Goal: Task Accomplishment & Management: Manage account settings

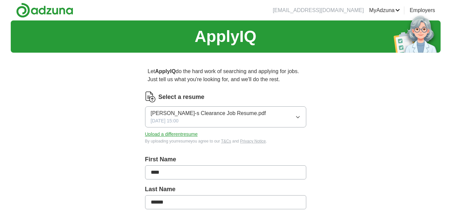
click at [177, 134] on button "Upload a different resume" at bounding box center [171, 134] width 53 height 7
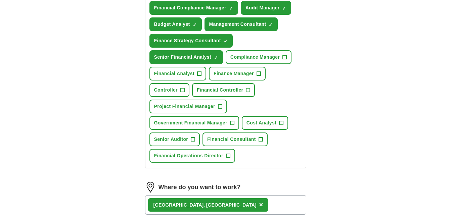
scroll to position [269, 0]
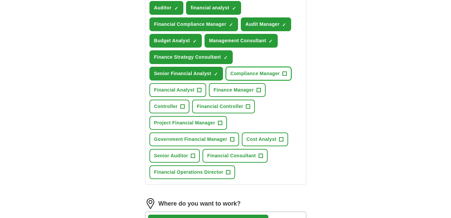
click at [286, 73] on span "+" at bounding box center [285, 73] width 4 height 5
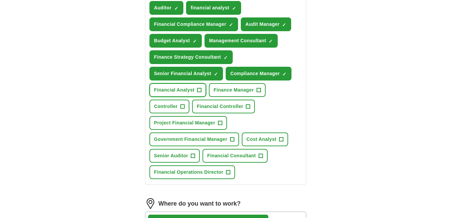
click at [200, 88] on span "+" at bounding box center [200, 90] width 4 height 5
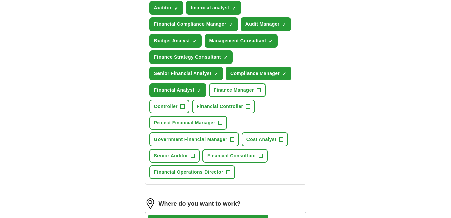
click at [228, 89] on span "Finance Manager" at bounding box center [234, 90] width 40 height 7
click at [181, 105] on span "+" at bounding box center [182, 106] width 4 height 5
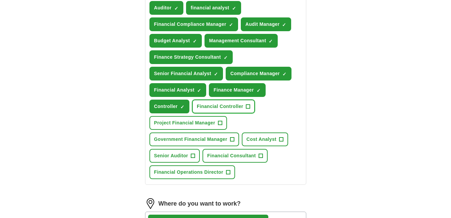
click at [201, 105] on span "Financial Controller" at bounding box center [220, 106] width 46 height 7
click at [0, 0] on span "×" at bounding box center [0, 0] width 0 height 0
click at [218, 123] on span "+" at bounding box center [220, 123] width 4 height 5
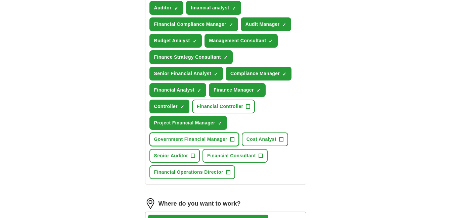
click at [228, 140] on button "Government Financial Manager +" at bounding box center [195, 140] width 90 height 14
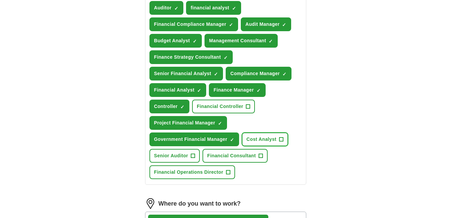
click at [260, 139] on span "Cost Analyst" at bounding box center [262, 139] width 30 height 7
click at [174, 154] on span "Senior Auditor" at bounding box center [171, 156] width 34 height 7
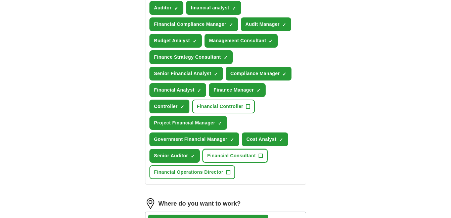
click at [239, 152] on button "Financial Consultant +" at bounding box center [235, 156] width 65 height 14
click at [196, 171] on span "Financial Operations Director" at bounding box center [188, 172] width 69 height 7
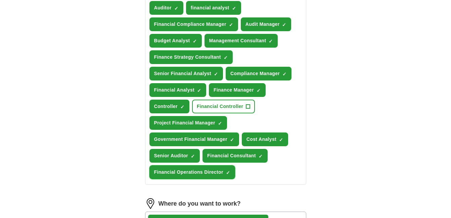
click at [0, 0] on span "×" at bounding box center [0, 0] width 0 height 0
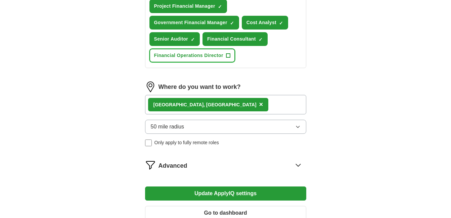
scroll to position [403, 0]
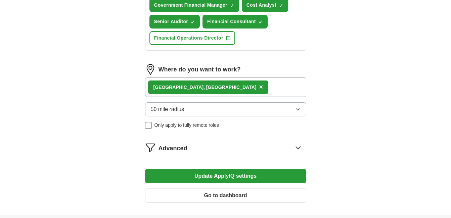
click at [228, 172] on button "Update ApplyIQ settings" at bounding box center [225, 176] width 161 height 14
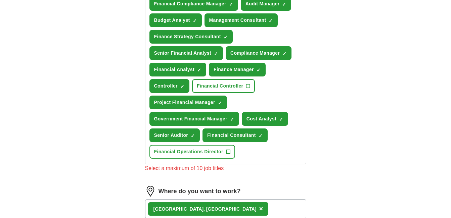
scroll to position [235, 0]
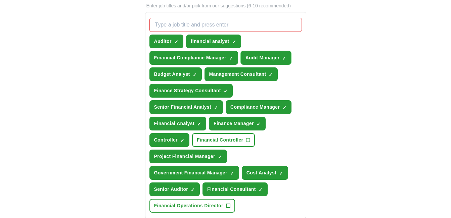
click at [0, 0] on span "×" at bounding box center [0, 0] width 0 height 0
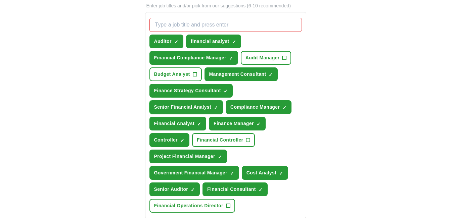
click at [0, 0] on span "×" at bounding box center [0, 0] width 0 height 0
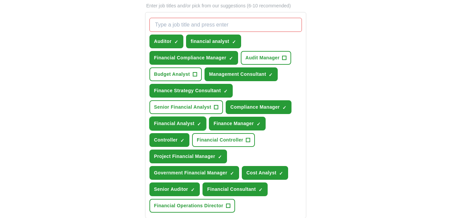
click at [0, 0] on span "×" at bounding box center [0, 0] width 0 height 0
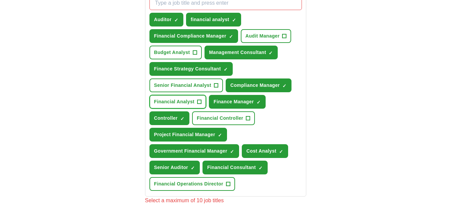
scroll to position [269, 0]
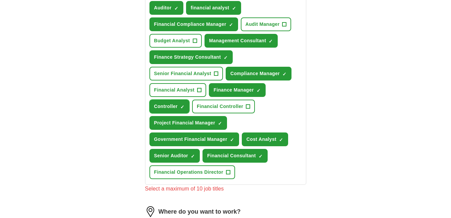
click at [0, 0] on span "×" at bounding box center [0, 0] width 0 height 0
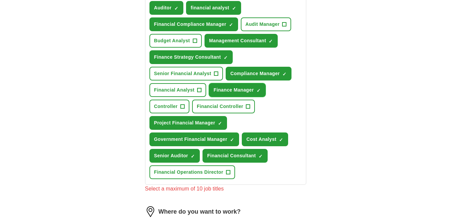
click at [0, 0] on span "×" at bounding box center [0, 0] width 0 height 0
click at [174, 7] on span "✓ ×" at bounding box center [176, 8] width 4 height 4
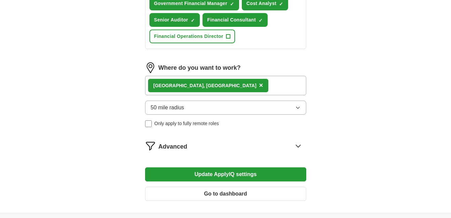
scroll to position [437, 0]
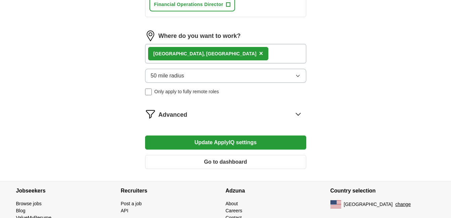
click at [227, 144] on button "Update ApplyIQ settings" at bounding box center [225, 143] width 161 height 14
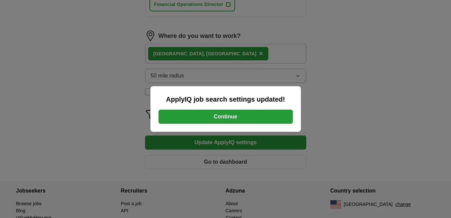
click at [221, 120] on button "Continue" at bounding box center [226, 117] width 134 height 14
